Goal: Task Accomplishment & Management: Manage account settings

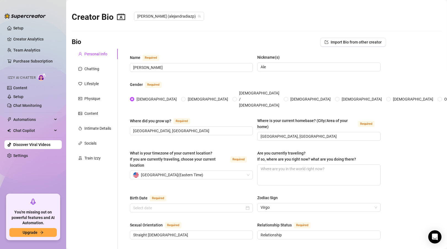
type input "[DATE]"
click at [270, 165] on textarea "Are you currently traveling? If so, where are you right now? what are you doing…" at bounding box center [319, 175] width 123 height 20
click at [86, 70] on div "Chatting" at bounding box center [91, 69] width 15 height 6
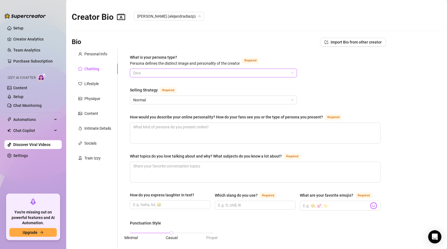
click at [184, 72] on span "Diva" at bounding box center [213, 73] width 161 height 8
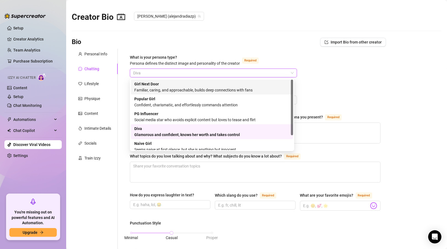
scroll to position [19, 0]
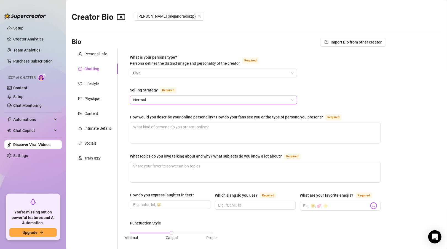
click at [180, 101] on span "Normal" at bounding box center [213, 100] width 161 height 8
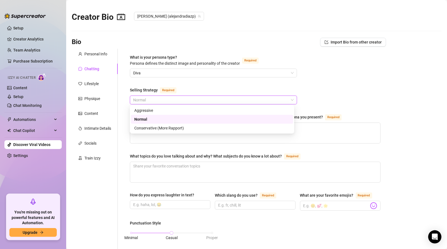
click at [180, 101] on span "Normal" at bounding box center [213, 100] width 161 height 8
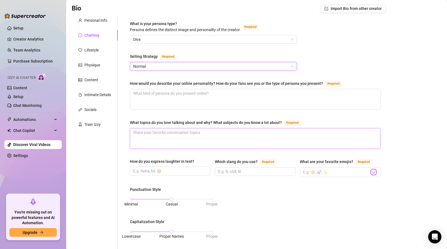
scroll to position [55, 0]
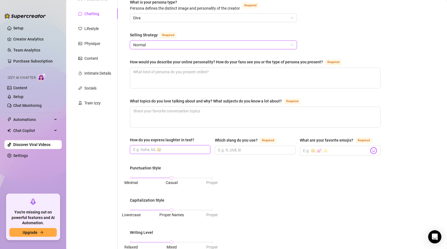
click at [166, 150] on input "How do you express laughter in text?" at bounding box center [169, 150] width 73 height 6
type input "jajaja"
click at [221, 151] on input "Which slang do you use? Required" at bounding box center [254, 150] width 73 height 6
click at [312, 150] on input "What are your favorite emojis? Required" at bounding box center [337, 150] width 66 height 7
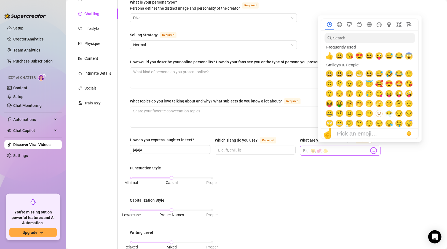
click at [370, 148] on img at bounding box center [373, 150] width 7 height 7
click at [358, 57] on span "😍" at bounding box center [359, 56] width 8 height 8
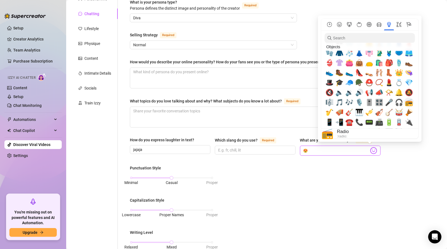
scroll to position [1301, 0]
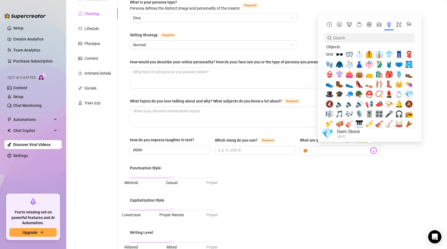
click at [409, 95] on span "💎" at bounding box center [409, 95] width 8 height 8
click at [389, 94] on span "💄" at bounding box center [389, 95] width 8 height 8
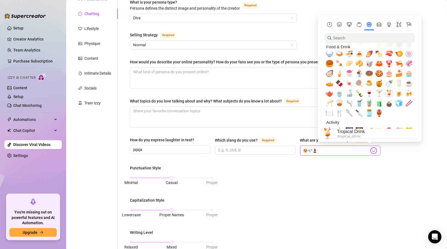
scroll to position [860, 0]
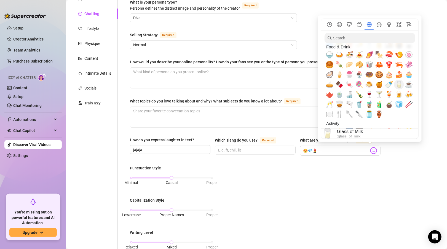
click at [399, 84] on span "🥛" at bounding box center [399, 85] width 8 height 8
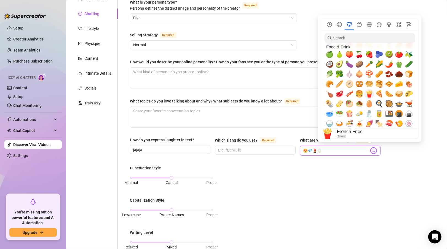
scroll to position [777, 0]
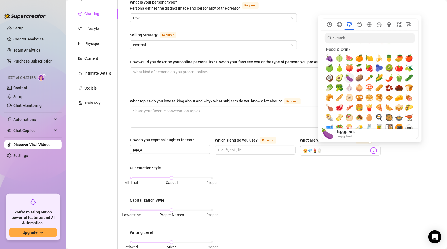
click at [351, 79] on span "🍆" at bounding box center [350, 78] width 8 height 8
click at [349, 67] on span "🍑" at bounding box center [350, 68] width 8 height 8
click at [381, 89] on span "🥜" at bounding box center [379, 88] width 8 height 8
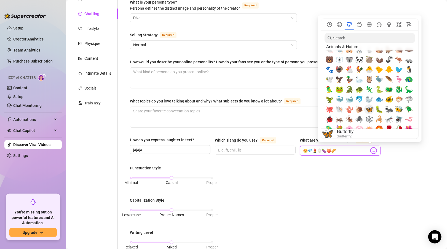
scroll to position [666, 0]
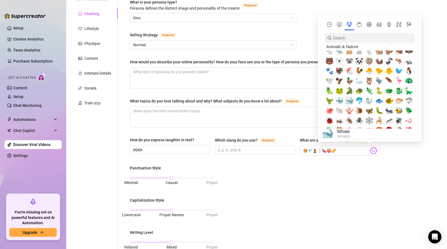
click at [348, 100] on span "🐋" at bounding box center [350, 101] width 8 height 8
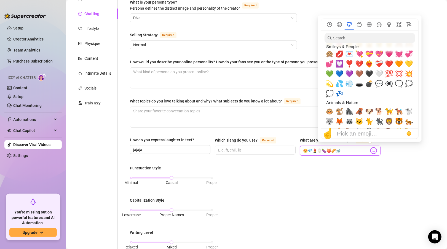
scroll to position [556, 0]
click at [339, 84] on span "💦" at bounding box center [340, 84] width 8 height 8
click at [327, 84] on span "💫" at bounding box center [330, 84] width 8 height 8
click at [332, 65] on span "💕" at bounding box center [330, 64] width 8 height 8
click at [339, 53] on span "💋" at bounding box center [340, 55] width 8 height 8
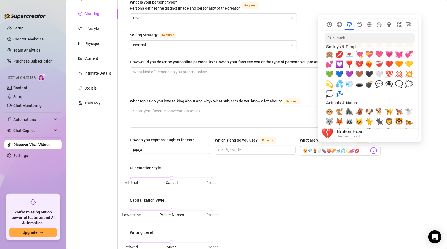
click at [359, 66] on span "💔" at bounding box center [359, 64] width 8 height 8
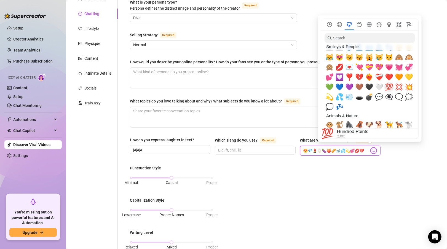
scroll to position [528, 0]
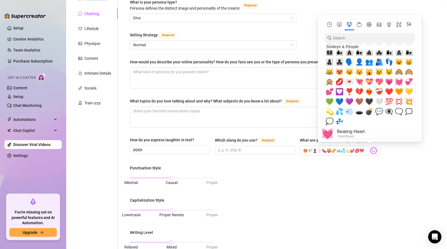
click at [399, 82] on span "💓" at bounding box center [399, 82] width 8 height 8
click at [399, 71] on span "🙈" at bounding box center [399, 72] width 8 height 8
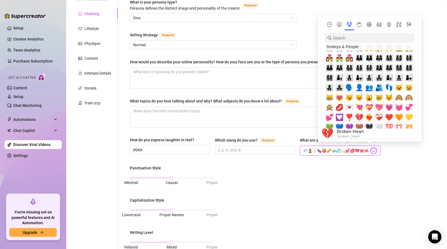
scroll to position [501, 0]
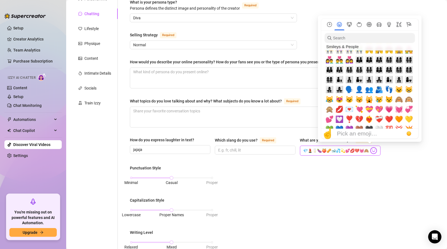
drag, startPoint x: 363, startPoint y: 148, endPoint x: 365, endPoint y: 148, distance: 2.8
click at [367, 148] on span "😍💎💄🥛🍆🍑🥜🐋💦💫💕💋💔💓🙈" at bounding box center [340, 151] width 81 height 10
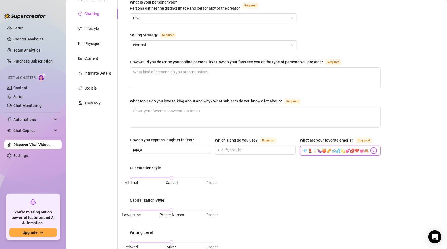
click at [359, 148] on input "😍💎💄🥛🍆🍑🥜🐋💦💫💕💋💔💓🙈" at bounding box center [337, 150] width 66 height 7
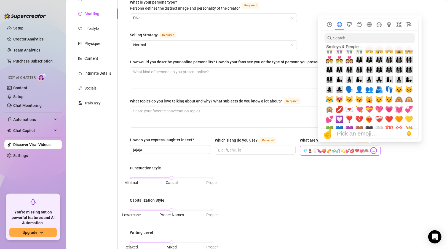
click at [370, 148] on img at bounding box center [373, 150] width 7 height 7
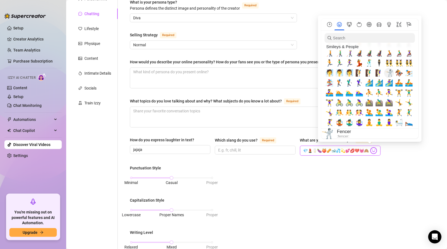
scroll to position [390, 0]
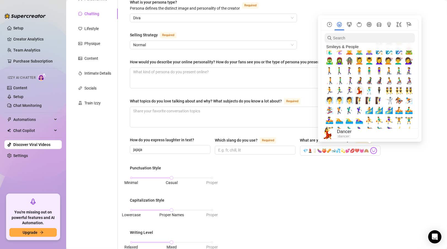
click at [362, 90] on span "💃" at bounding box center [359, 91] width 8 height 8
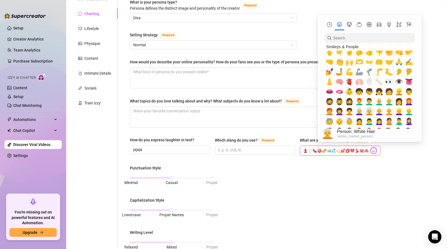
scroll to position [170, 0]
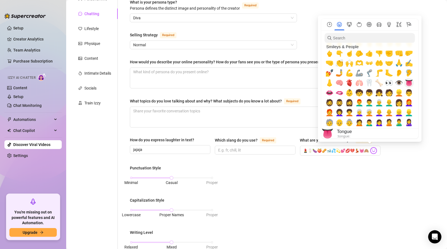
click at [409, 83] on span "👅" at bounding box center [409, 83] width 8 height 8
click at [339, 94] on span "🫦" at bounding box center [340, 93] width 8 height 8
click at [332, 93] on span "👄" at bounding box center [330, 93] width 8 height 8
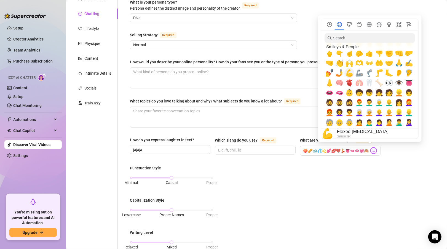
click at [353, 73] on span "💪" at bounding box center [350, 73] width 8 height 8
click at [370, 54] on span "👍" at bounding box center [369, 53] width 8 height 8
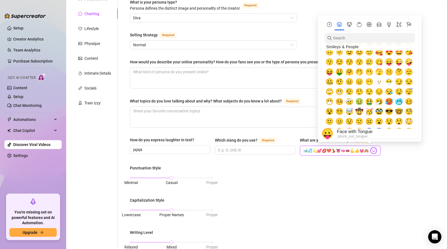
scroll to position [4, 0]
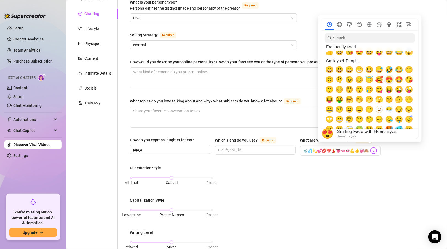
click at [389, 80] on span "😍" at bounding box center [389, 80] width 8 height 8
click at [349, 81] on span "😉" at bounding box center [350, 80] width 8 height 8
click at [338, 72] on span "😃" at bounding box center [340, 70] width 8 height 8
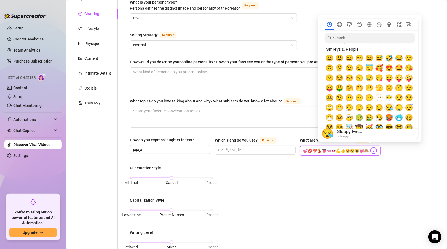
scroll to position [0, 0]
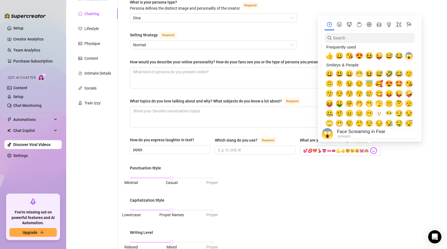
click at [408, 55] on span "😱" at bounding box center [409, 56] width 8 height 8
click at [397, 57] on span "😂" at bounding box center [399, 56] width 8 height 8
click at [379, 55] on span "😜" at bounding box center [379, 56] width 8 height 8
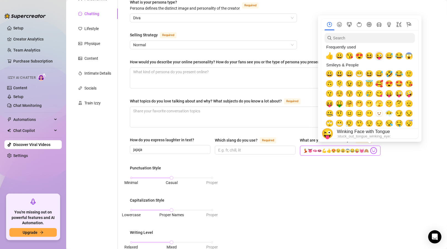
scroll to position [0, 73]
click at [369, 55] on span "😆" at bounding box center [369, 56] width 8 height 8
click at [352, 56] on span "😘" at bounding box center [350, 56] width 8 height 8
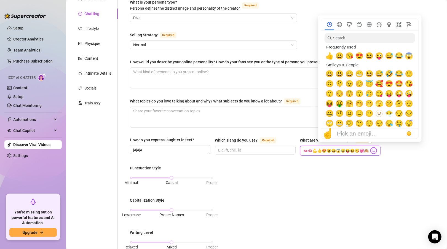
type input "😍💎💄🥛🍆🍑🥜🐋💦💫💕💋💔💃👅🫦👄💪👍😍😉😃😱😂😜😆😘💓🙈"
click at [413, 157] on main "Creator Bio [PERSON_NAME] (alejandradiazp) Bio Import Bio from other creator Pe…" at bounding box center [256, 208] width 381 height 527
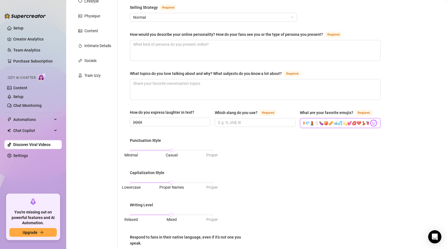
scroll to position [0, 0]
drag, startPoint x: 349, startPoint y: 122, endPoint x: 281, endPoint y: 132, distance: 68.6
click at [281, 132] on div "What is your persona type? [PERSON_NAME] defines the distinct image and persona…" at bounding box center [255, 181] width 251 height 419
click at [289, 138] on div "Punctuation Style Minimal Casual Proper Capitalization Style Lowercase Proper N…" at bounding box center [255, 212] width 251 height 149
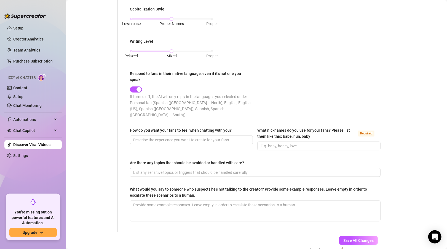
scroll to position [248, 0]
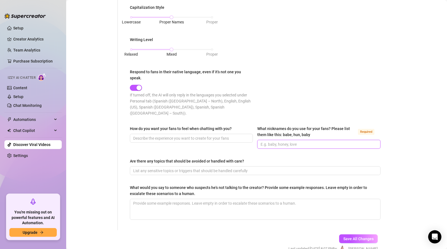
click at [293, 142] on input "What nicknames do you use for your fans? Please list them like this: babe, hun,…" at bounding box center [318, 145] width 115 height 6
click at [281, 142] on input "Amor, Love, Papi" at bounding box center [318, 145] width 115 height 6
type input "Amor, Love, Papi"
drag, startPoint x: 281, startPoint y: 135, endPoint x: 304, endPoint y: 114, distance: 31.0
click at [304, 114] on div "What is your persona type? [PERSON_NAME] defines the distinct image and persona…" at bounding box center [255, 15] width 251 height 419
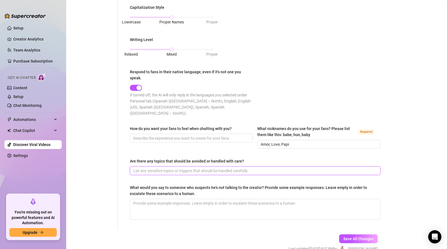
click at [219, 168] on input "Are there any topics that should be avoided or handled with care?" at bounding box center [254, 171] width 243 height 6
type input "Meeting with me"
click at [185, 173] on div "What is your persona type? [PERSON_NAME] defines the distinct image and persona…" at bounding box center [255, 15] width 251 height 419
click at [351, 237] on span "Save All Changes" at bounding box center [359, 239] width 30 height 4
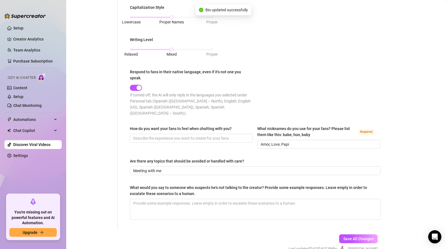
type input "Amor, Love, Papi"
click at [17, 27] on link "Setup" at bounding box center [18, 28] width 10 height 4
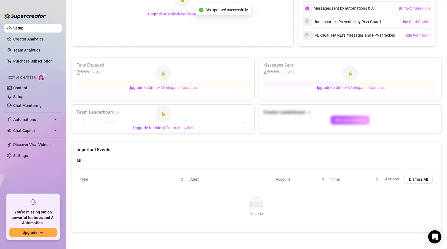
scroll to position [248, 0]
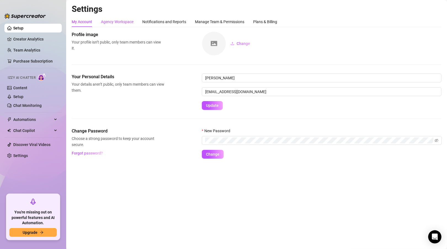
click at [119, 20] on div "Agency Workspace" at bounding box center [117, 22] width 33 height 6
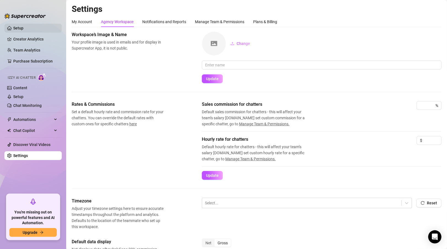
click at [21, 29] on link "Setup" at bounding box center [18, 28] width 10 height 4
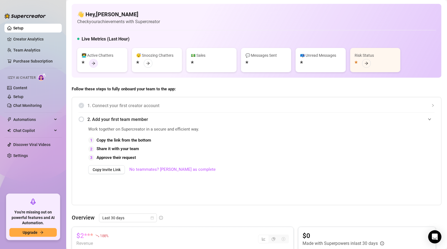
click at [93, 64] on icon "arrow-right" at bounding box center [94, 64] width 4 height 4
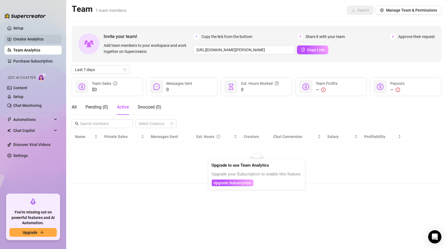
click at [32, 37] on link "Creator Analytics" at bounding box center [35, 39] width 44 height 9
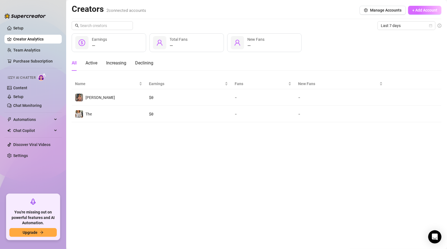
click at [423, 9] on span "+ Add Account" at bounding box center [425, 10] width 25 height 4
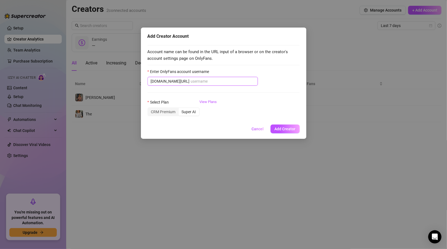
paste input "thealediaz"
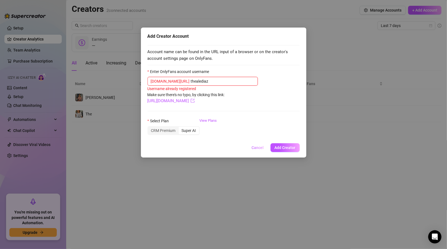
type input "thealediaz"
click at [257, 145] on button "Cancel" at bounding box center [258, 148] width 21 height 9
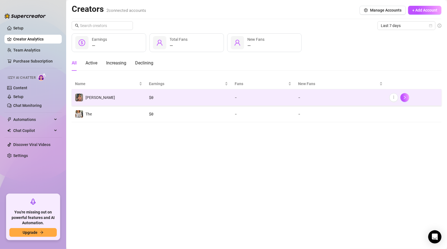
click at [112, 100] on td "[PERSON_NAME]" at bounding box center [109, 97] width 74 height 17
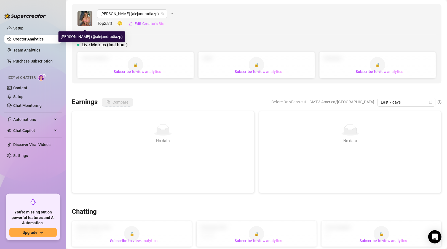
click at [84, 19] on img at bounding box center [85, 18] width 15 height 15
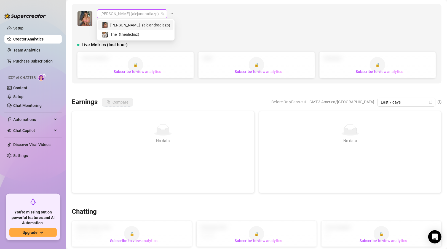
click at [133, 14] on span "[PERSON_NAME] (alejandradiazp)" at bounding box center [131, 14] width 63 height 8
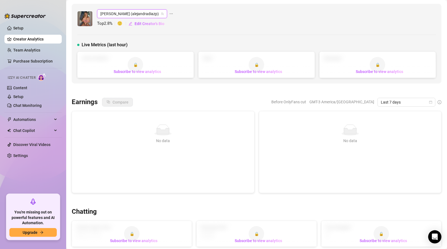
click at [195, 19] on div "[PERSON_NAME] ([PERSON_NAME] (alejandradiazp) Top 2.8 % 🙂 Edit Creator's Bio" at bounding box center [256, 18] width 359 height 19
click at [150, 23] on span "Edit Creator's Bio" at bounding box center [150, 24] width 30 height 4
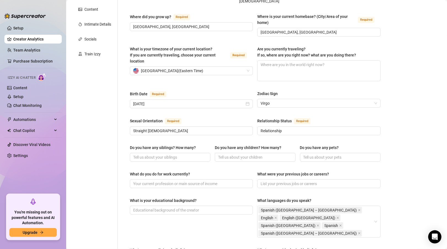
scroll to position [110, 0]
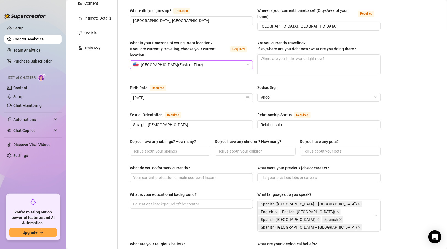
click at [173, 61] on span "United States of America ( Eastern Time )" at bounding box center [172, 65] width 62 height 8
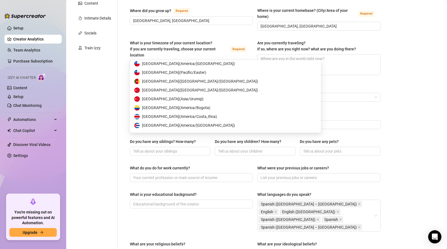
scroll to position [699, 0]
click at [160, 65] on span "[GEOGRAPHIC_DATA] ( [GEOGRAPHIC_DATA]/[GEOGRAPHIC_DATA] )" at bounding box center [188, 65] width 93 height 6
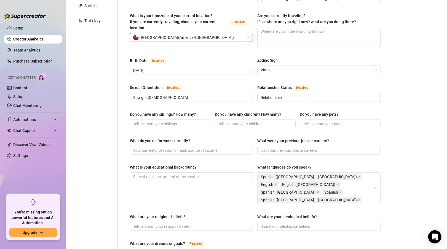
scroll to position [138, 0]
click at [183, 121] on input "Do you have any siblings? How many?" at bounding box center [169, 124] width 73 height 6
type input "1"
click at [258, 121] on input "Do you have any children? How many?" at bounding box center [254, 124] width 73 height 6
type input "2"
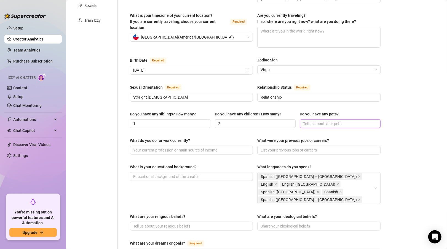
click at [326, 121] on input "Do you have any pets?" at bounding box center [340, 124] width 73 height 6
type input "4 Dogs"
click at [181, 147] on input "What do you do for work currently?" at bounding box center [190, 150] width 115 height 6
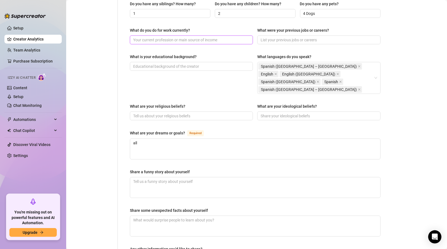
scroll to position [313, 0]
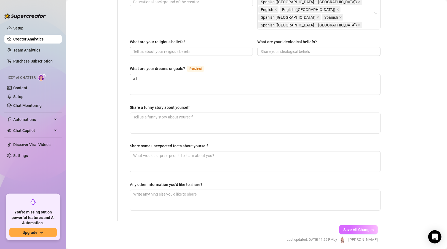
click at [348, 228] on span "Save All Changes" at bounding box center [359, 230] width 30 height 4
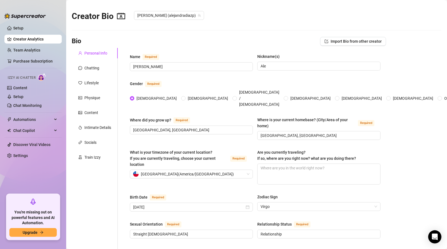
scroll to position [0, 0]
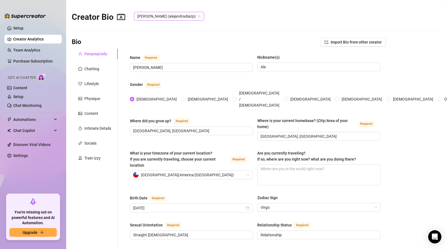
click at [175, 19] on span "[PERSON_NAME] (alejandradiazp)" at bounding box center [168, 16] width 63 height 8
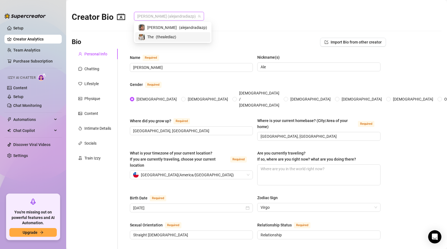
click at [166, 41] on div "The ( thealediaz )" at bounding box center [172, 36] width 75 height 9
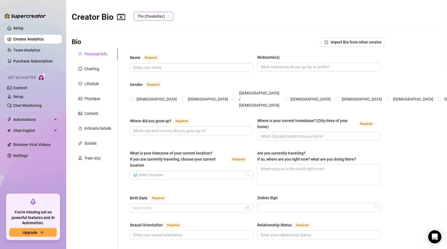
click at [162, 17] on span "The (thealediaz)" at bounding box center [153, 16] width 33 height 8
click at [165, 26] on div "[PERSON_NAME] ( alejandradiazp )" at bounding box center [173, 27] width 69 height 7
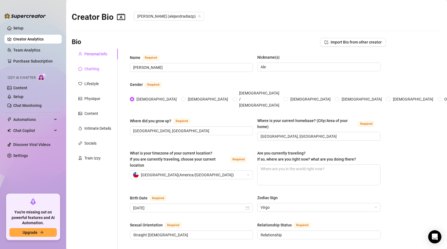
click at [94, 69] on div "Chatting" at bounding box center [91, 69] width 15 height 6
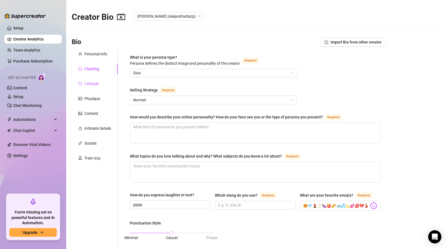
click at [97, 81] on div "Lifestyle" at bounding box center [91, 84] width 14 height 6
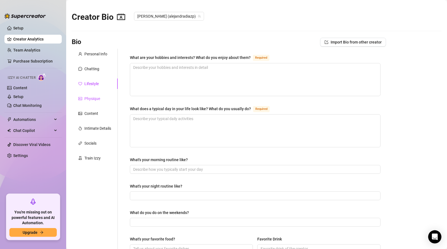
click at [91, 99] on div "Physique" at bounding box center [92, 99] width 16 height 6
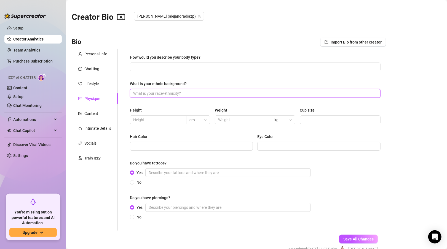
click at [185, 93] on input "What is your ethnic background?" at bounding box center [254, 94] width 243 height 6
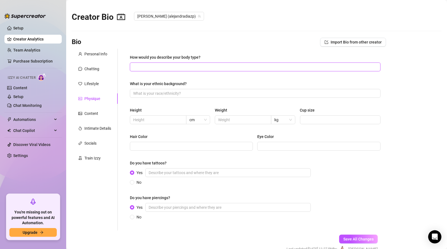
click at [164, 66] on input "How would you describe your body type?" at bounding box center [254, 67] width 243 height 6
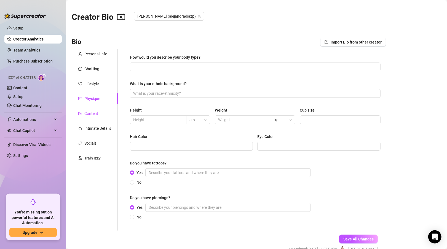
click at [87, 113] on div "Content" at bounding box center [91, 114] width 14 height 6
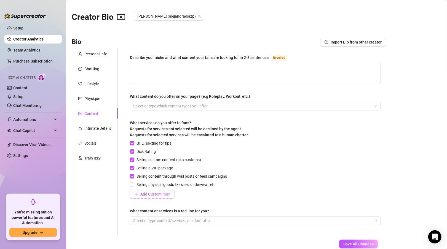
click at [146, 195] on span "Add Custom Item" at bounding box center [155, 194] width 30 height 4
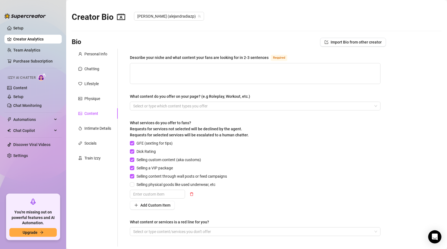
click at [224, 203] on div "Add Custom Item" at bounding box center [179, 205] width 99 height 9
click at [192, 194] on icon "delete" at bounding box center [192, 195] width 4 height 4
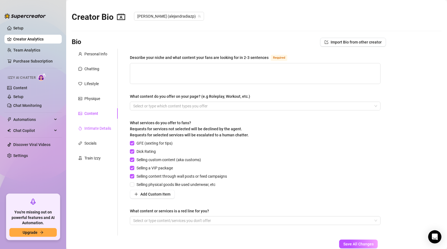
click at [92, 128] on div "Intimate Details" at bounding box center [97, 129] width 27 height 6
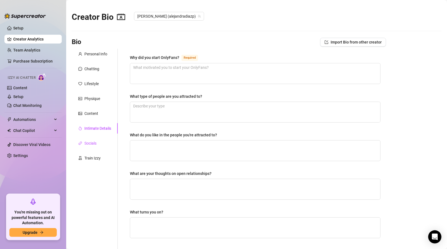
click at [92, 144] on div "Socials" at bounding box center [90, 143] width 12 height 6
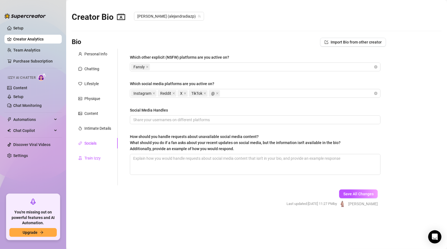
click at [92, 157] on div "Train Izzy" at bounding box center [92, 158] width 16 height 6
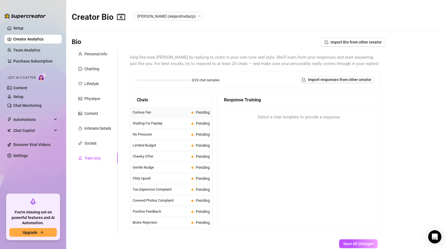
click at [158, 113] on span "Curious Fan" at bounding box center [161, 113] width 57 height 6
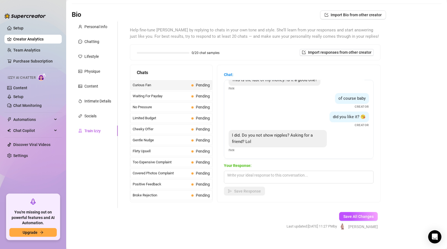
scroll to position [28, 0]
click at [150, 94] on span "Waiting For Payday" at bounding box center [161, 96] width 57 height 6
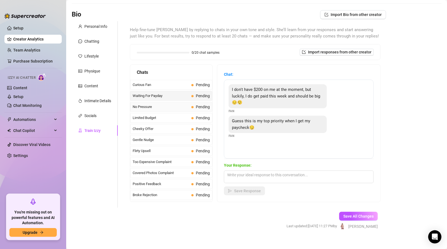
click at [156, 105] on span "No Pressure" at bounding box center [161, 107] width 57 height 6
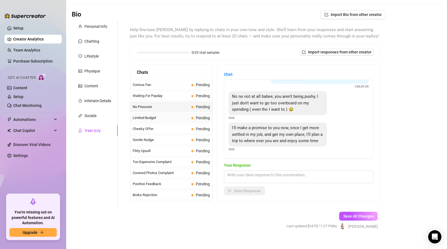
click at [171, 118] on span "Limited Budget" at bounding box center [161, 118] width 57 height 6
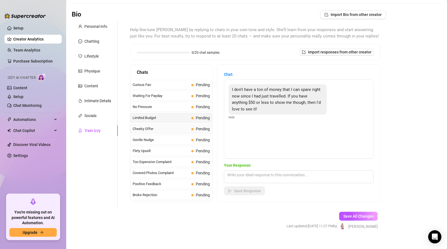
click at [155, 126] on span "Cheeky Offer" at bounding box center [161, 129] width 57 height 6
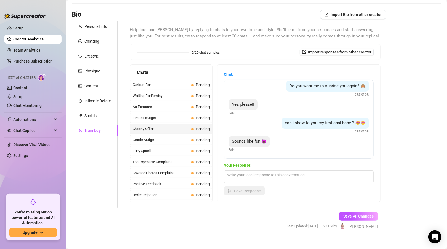
scroll to position [34, 0]
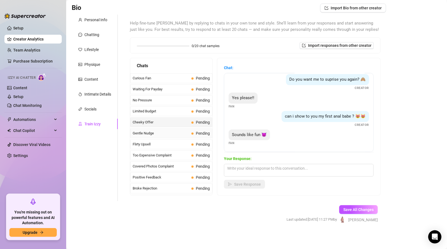
click at [146, 132] on span "Gentle Nudge" at bounding box center [161, 134] width 57 height 6
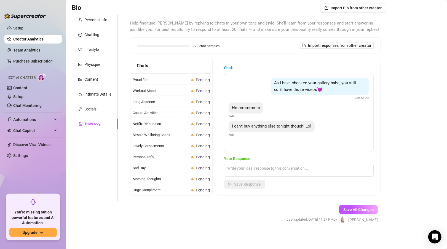
scroll to position [485, 0]
click at [144, 198] on span "Missed Live Stream" at bounding box center [161, 201] width 57 height 6
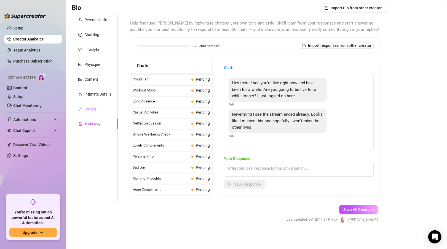
click at [91, 107] on div "Socials" at bounding box center [90, 109] width 12 height 6
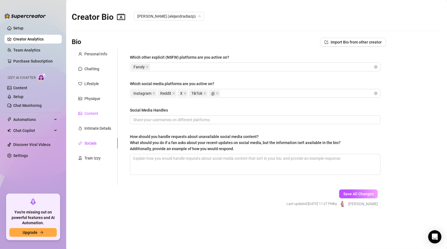
click at [94, 116] on div "Content" at bounding box center [91, 114] width 14 height 6
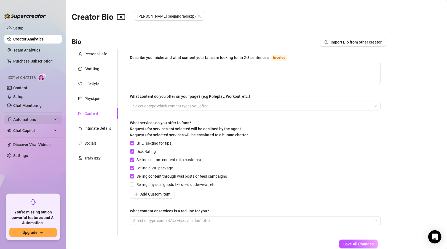
click at [28, 119] on span "Automations" at bounding box center [32, 119] width 39 height 9
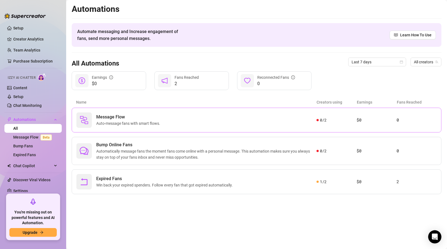
click at [161, 119] on span "Message Flow" at bounding box center [129, 117] width 66 height 7
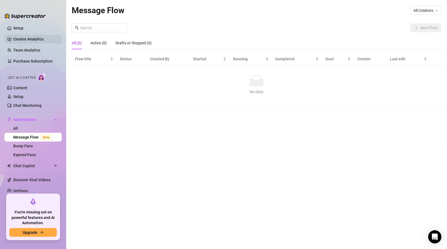
click at [24, 36] on link "Creator Analytics" at bounding box center [35, 39] width 44 height 9
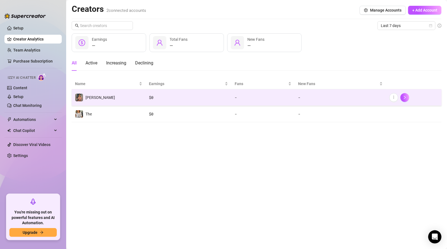
click at [229, 97] on td "$ 0" at bounding box center [189, 97] width 86 height 17
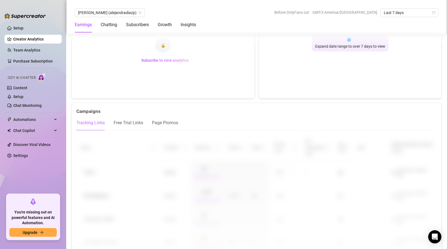
scroll to position [524, 0]
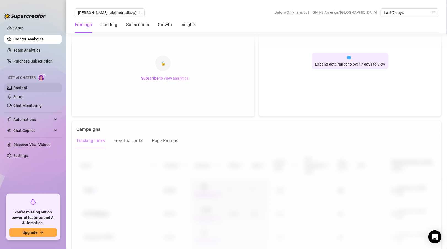
click at [21, 87] on link "Content" at bounding box center [20, 88] width 14 height 4
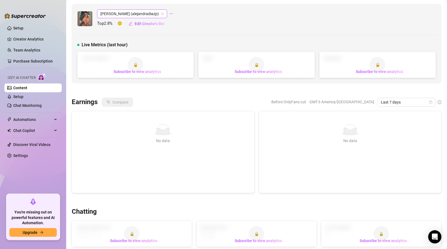
click at [114, 16] on span "[PERSON_NAME] (alejandradiazp)" at bounding box center [131, 14] width 63 height 8
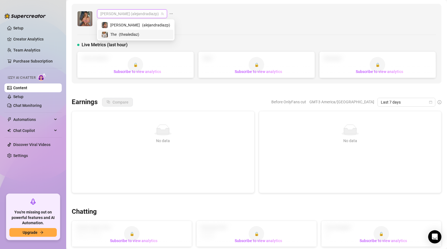
click at [114, 33] on span "The" at bounding box center [113, 34] width 6 height 6
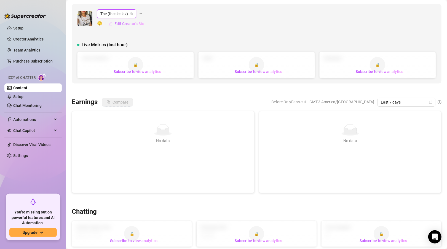
click at [134, 25] on span "Edit Creator's Bio" at bounding box center [130, 24] width 30 height 4
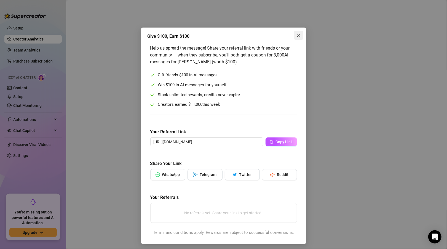
click at [297, 35] on icon "close" at bounding box center [299, 35] width 4 height 4
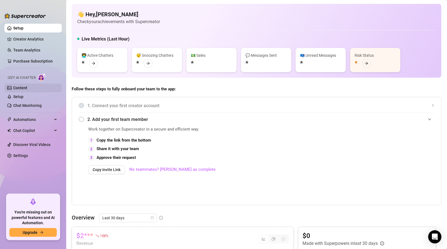
click at [18, 87] on link "Content" at bounding box center [20, 88] width 14 height 4
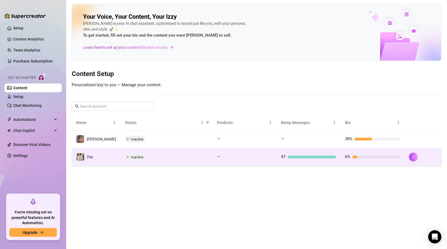
click at [131, 158] on span "Inactive" at bounding box center [137, 157] width 12 height 4
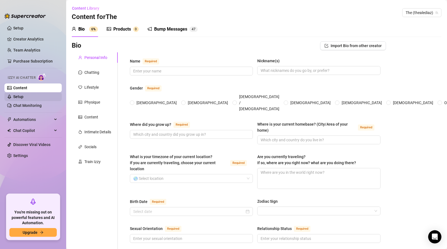
click at [15, 95] on link "Setup" at bounding box center [18, 97] width 10 height 4
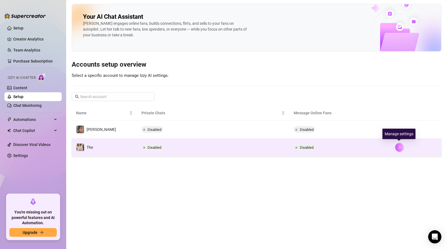
click at [402, 148] on button "button" at bounding box center [399, 147] width 9 height 9
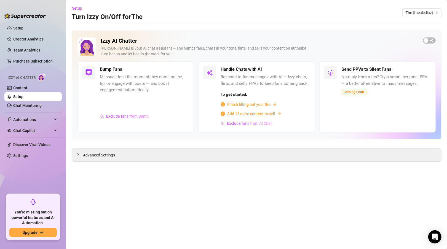
click at [250, 124] on span "Exclude fans from AI Chat" at bounding box center [249, 123] width 45 height 4
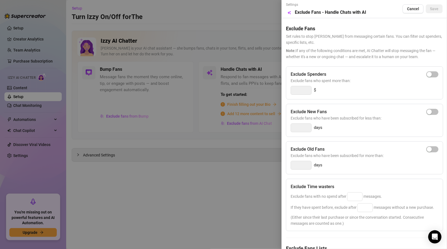
click at [272, 35] on div at bounding box center [223, 124] width 447 height 249
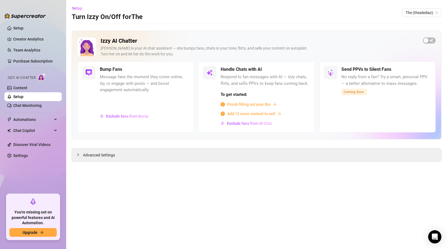
click at [254, 115] on span "Add 12 more content to sell" at bounding box center [251, 114] width 48 height 6
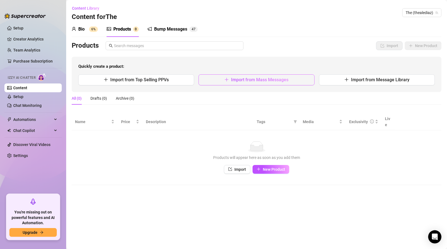
click at [251, 83] on button "Import from Mass Messages" at bounding box center [257, 80] width 116 height 11
type textarea "Type your message here..."
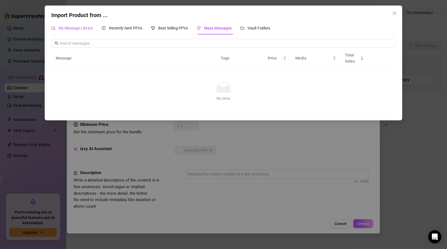
click at [81, 28] on span "My Message Library" at bounding box center [76, 28] width 34 height 4
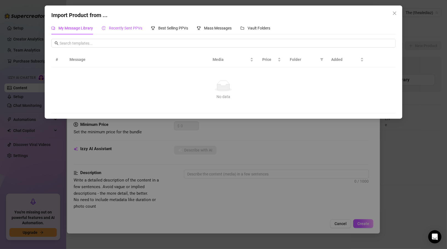
click at [126, 27] on span "Recently Sent PPVs" at bounding box center [125, 28] width 33 height 4
click at [171, 25] on div "Best Selling PPVs" at bounding box center [169, 28] width 37 height 13
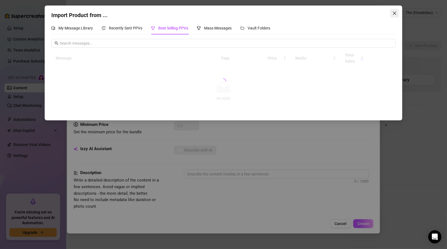
click at [399, 14] on div "Import Product from ... My Message Library Recently Sent PPVs Best Selling PPVs…" at bounding box center [224, 63] width 358 height 115
click at [394, 12] on icon "close" at bounding box center [394, 13] width 3 height 3
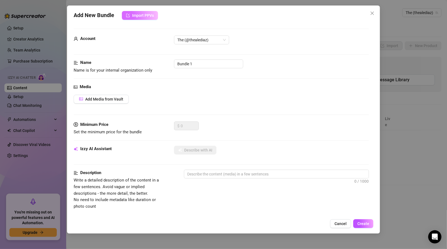
click at [130, 16] on icon "import" at bounding box center [128, 16] width 4 height 4
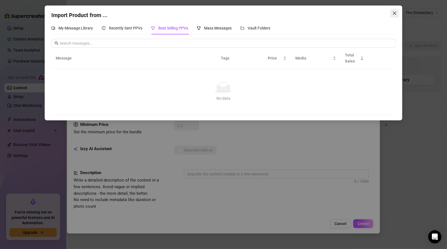
click at [397, 14] on span "Close" at bounding box center [394, 13] width 9 height 4
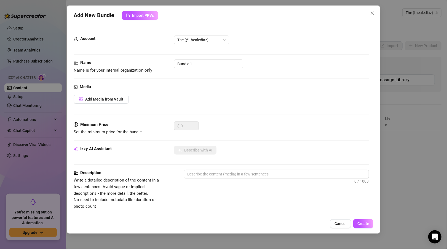
click at [214, 34] on form "Account The (@thealediaz) Name Name is for your internal organization only Bund…" at bounding box center [222, 225] width 296 height 392
click at [212, 41] on span "The (@thealediaz)" at bounding box center [201, 40] width 49 height 8
click at [210, 52] on div "[PERSON_NAME] (@alejandradiazp)" at bounding box center [202, 51] width 46 height 6
click at [100, 99] on span "Add Media from Vault" at bounding box center [104, 99] width 38 height 4
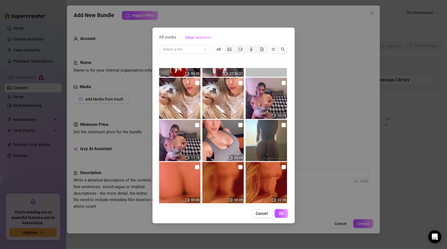
scroll to position [1221, 0]
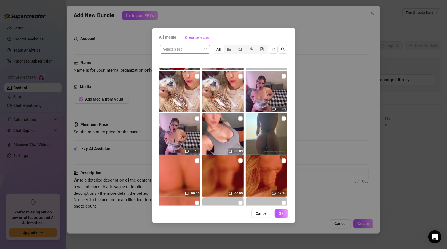
click at [205, 47] on span at bounding box center [185, 49] width 44 height 8
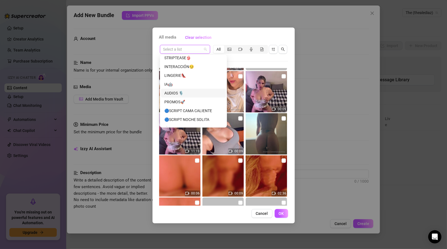
scroll to position [106, 0]
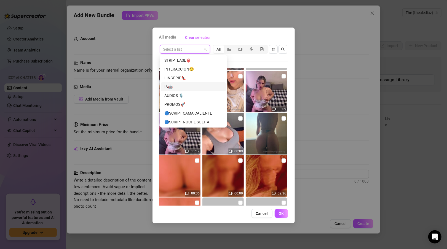
click at [195, 87] on div "IA🤖" at bounding box center [193, 87] width 58 height 6
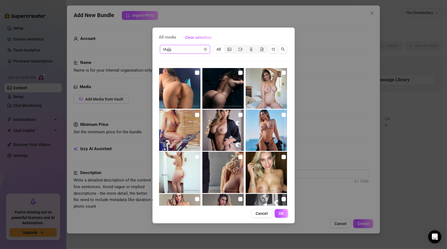
scroll to position [0, 0]
click at [178, 130] on img at bounding box center [179, 130] width 41 height 41
checkbox input "false"
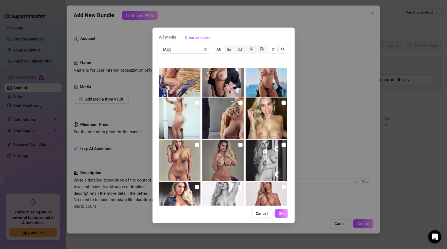
scroll to position [55, 0]
click at [230, 48] on icon "picture" at bounding box center [230, 49] width 4 height 4
click at [226, 46] on input "segmented control" at bounding box center [226, 46] width 0 height 0
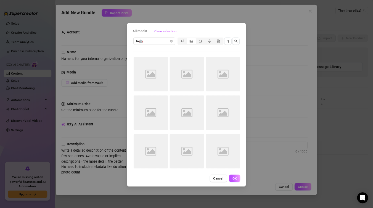
scroll to position [0, 0]
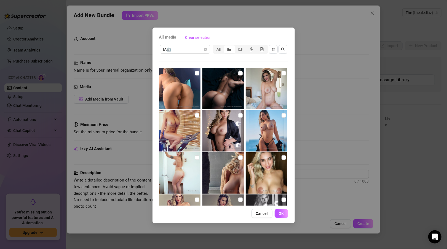
click at [175, 96] on img at bounding box center [179, 88] width 41 height 41
checkbox input "true"
click at [282, 212] on span "OK" at bounding box center [281, 214] width 5 height 4
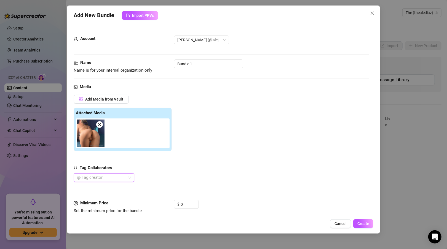
click at [94, 137] on img at bounding box center [91, 134] width 28 height 28
drag, startPoint x: 94, startPoint y: 137, endPoint x: 81, endPoint y: 135, distance: 13.0
click at [81, 135] on img at bounding box center [91, 134] width 28 height 28
type textarea "Type your message here..."
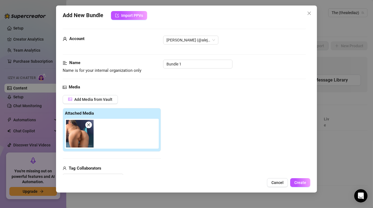
click at [79, 137] on img at bounding box center [80, 134] width 28 height 28
click at [87, 125] on icon "close" at bounding box center [89, 125] width 4 height 4
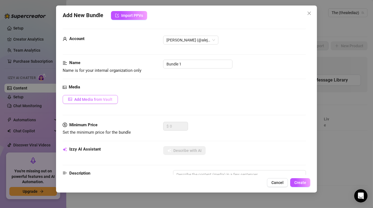
click at [105, 99] on span "Add Media from Vault" at bounding box center [93, 99] width 38 height 4
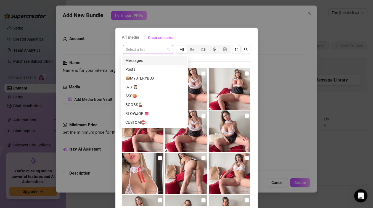
click at [163, 48] on span at bounding box center [148, 49] width 44 height 8
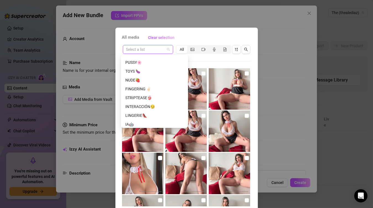
scroll to position [23, 0]
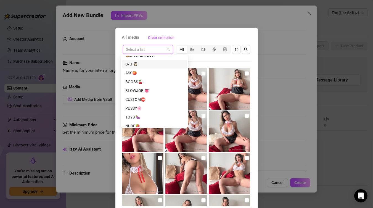
click at [140, 63] on div "B/G 🧔🏻‍♂️" at bounding box center [154, 64] width 58 height 6
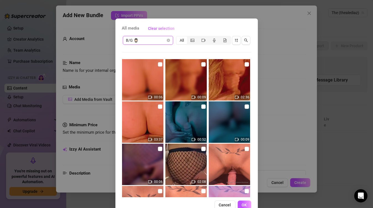
scroll to position [0, 0]
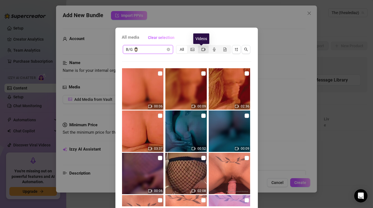
click at [201, 49] on icon "video-camera" at bounding box center [203, 49] width 4 height 3
click at [199, 46] on input "segmented control" at bounding box center [199, 46] width 0 height 0
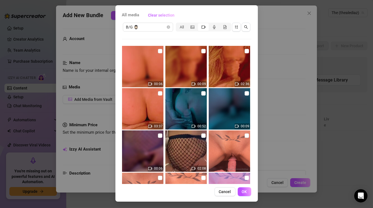
click at [278, 28] on div "All media Clear selection B/G 🧔🏻‍♂️ All 00:06 00:09 02:36 03:37 00:52 00:09 00:…" at bounding box center [186, 104] width 373 height 208
